Goal: Navigation & Orientation: Find specific page/section

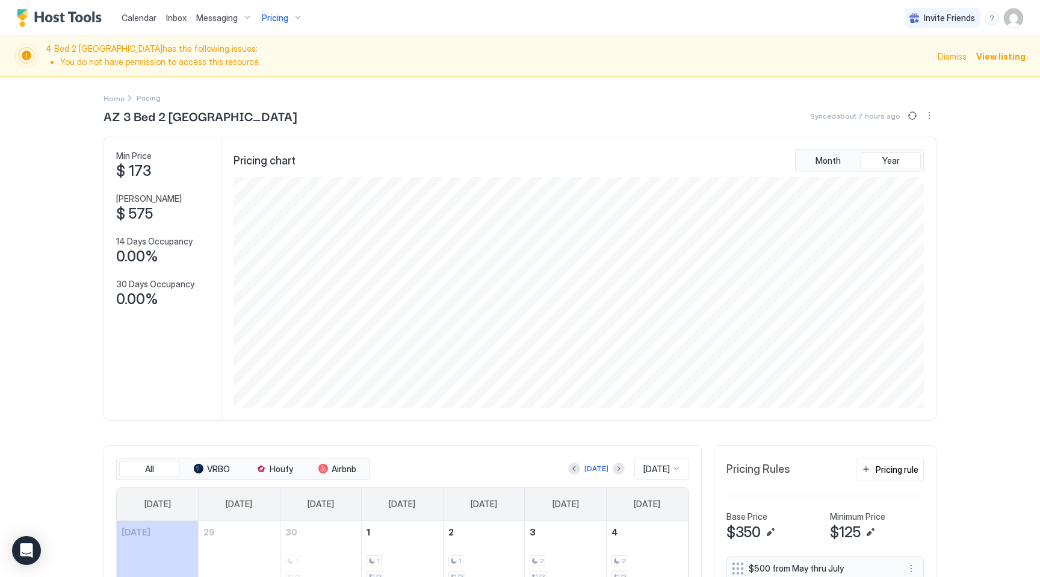
scroll to position [231, 693]
click at [133, 13] on span "Calendar" at bounding box center [139, 18] width 35 height 10
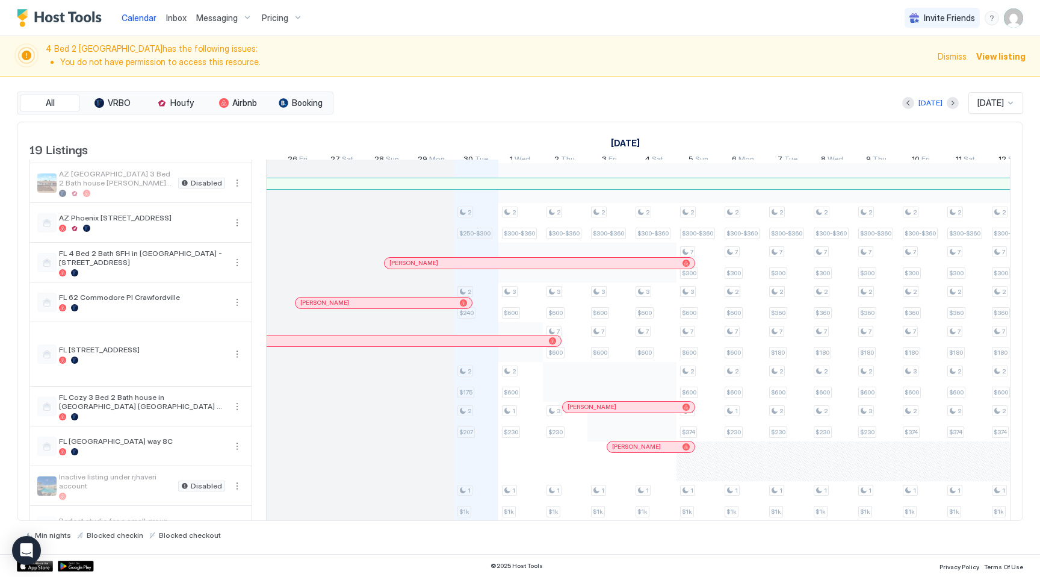
scroll to position [353, 0]
click at [464, 268] on div at bounding box center [464, 264] width 10 height 10
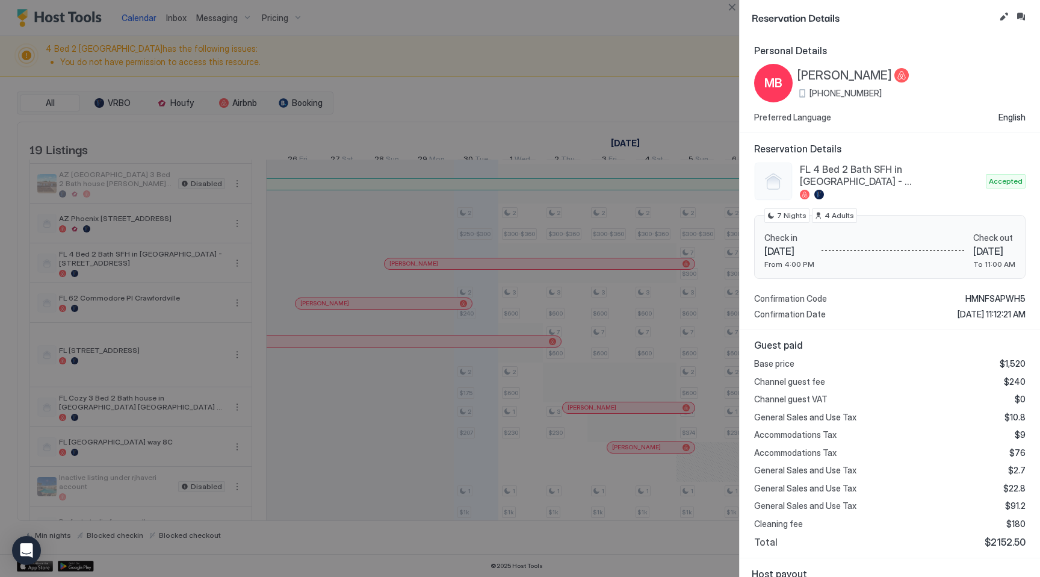
scroll to position [103, 0]
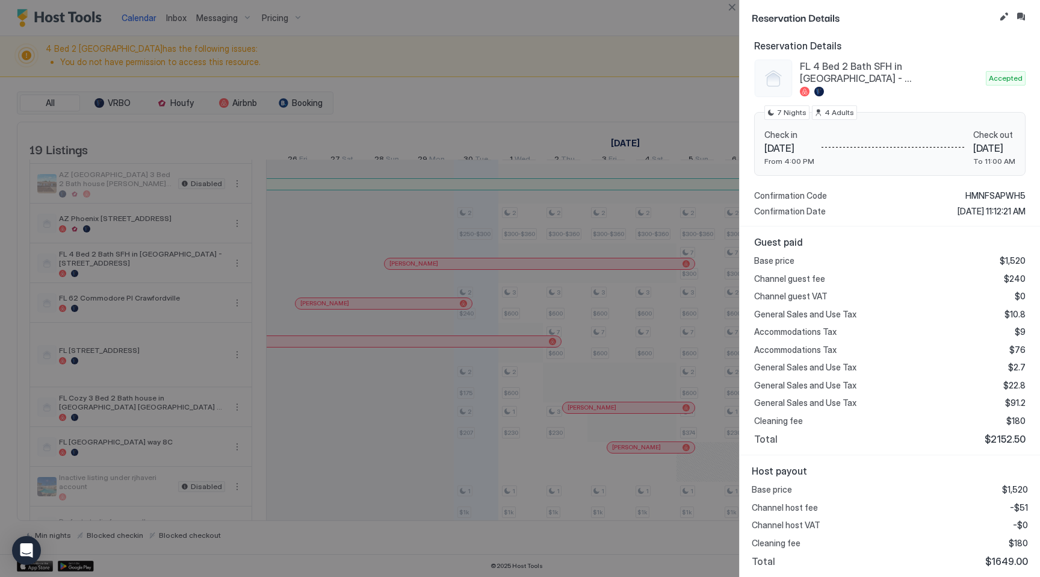
click at [433, 322] on div at bounding box center [520, 288] width 1040 height 577
click at [418, 311] on div at bounding box center [520, 288] width 1040 height 577
click at [731, 10] on button "Close" at bounding box center [732, 7] width 14 height 14
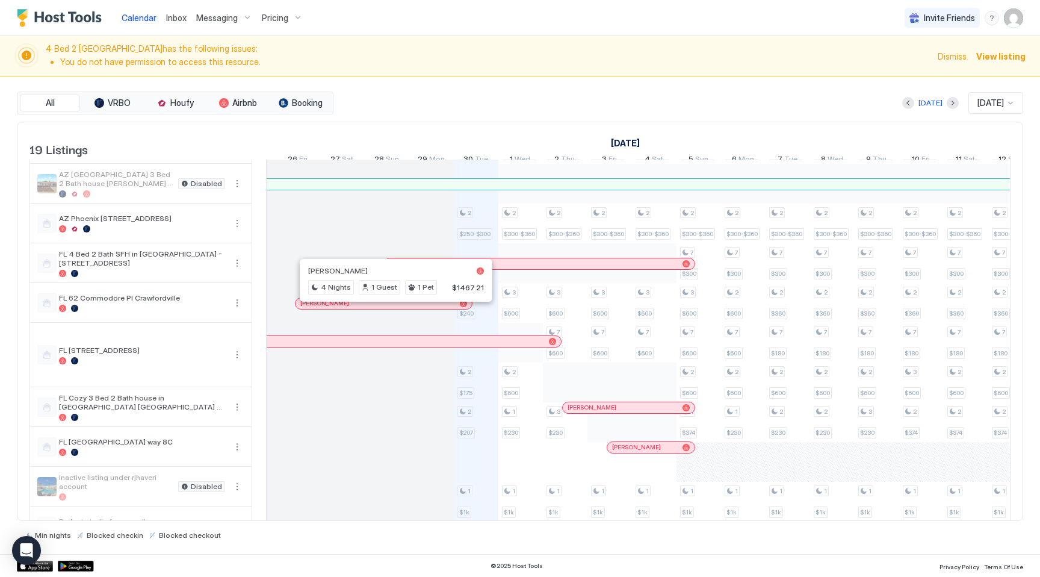
click at [392, 308] on div at bounding box center [393, 304] width 10 height 10
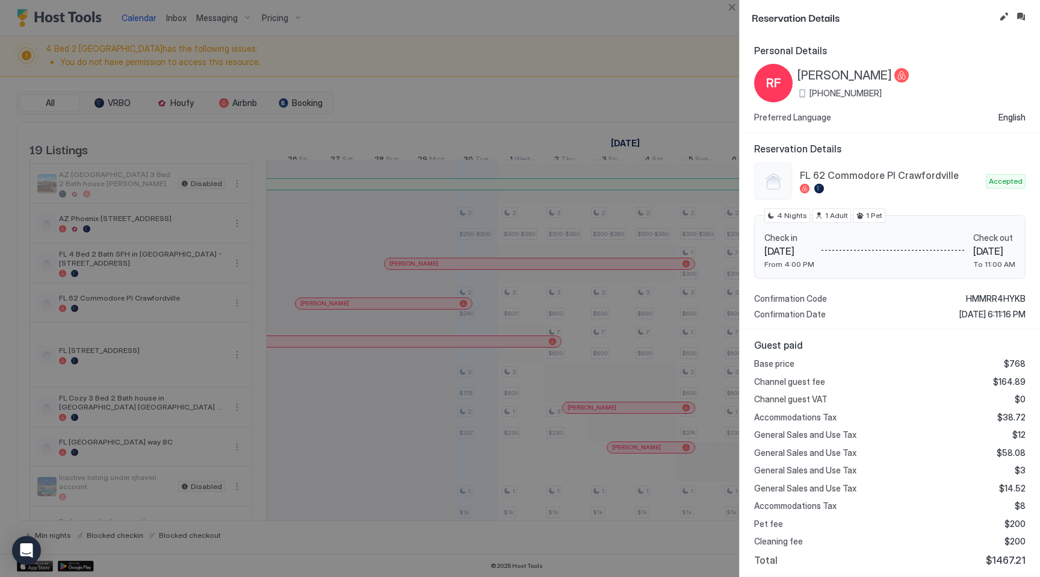
click at [839, 174] on span "FL 62 Commodore Pl Crawfordville" at bounding box center [890, 175] width 181 height 12
